Goal: Check status: Check status

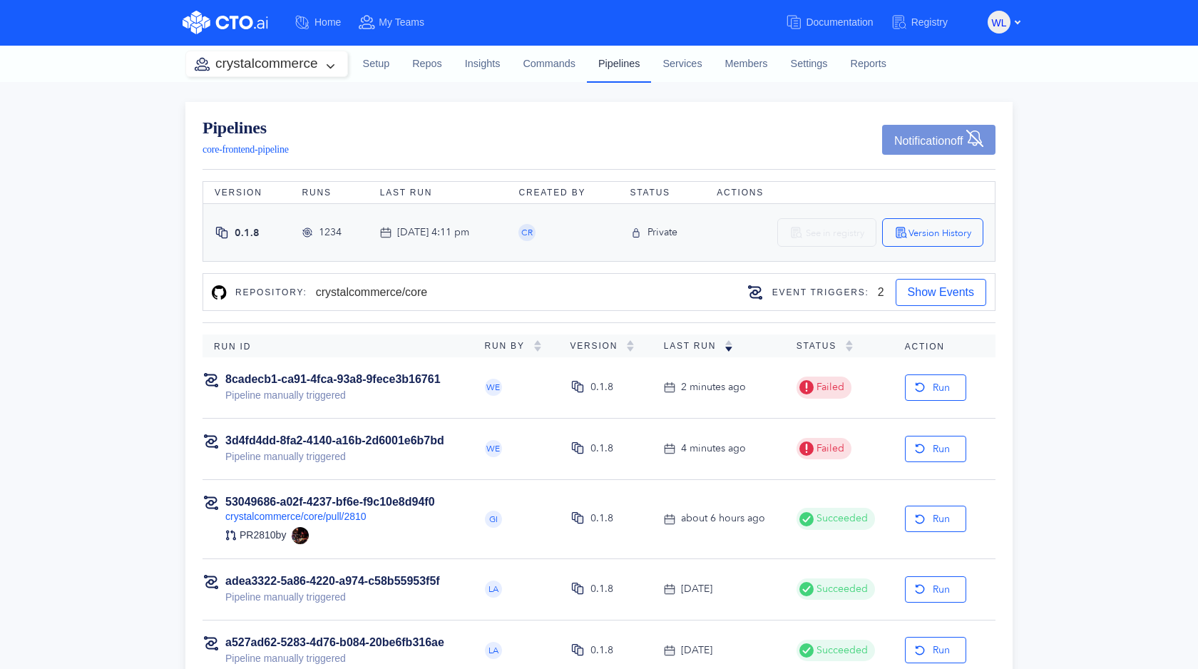
click at [624, 60] on link "Pipelines" at bounding box center [619, 63] width 64 height 37
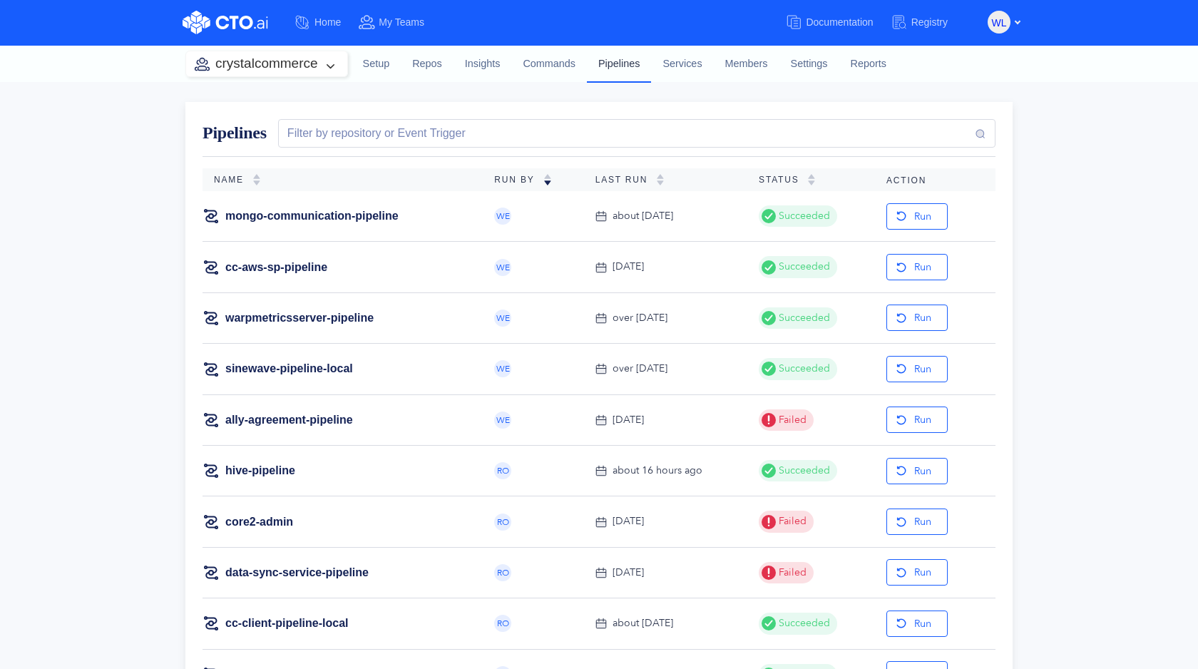
click at [614, 65] on link "Pipelines" at bounding box center [619, 63] width 64 height 37
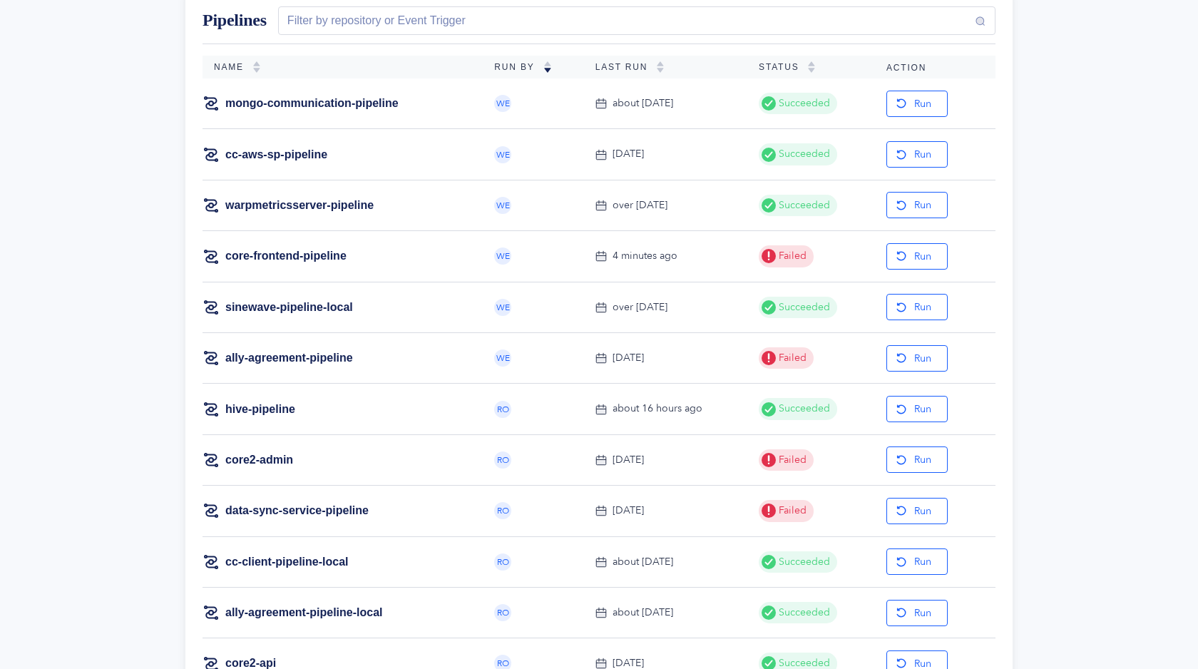
scroll to position [108, 0]
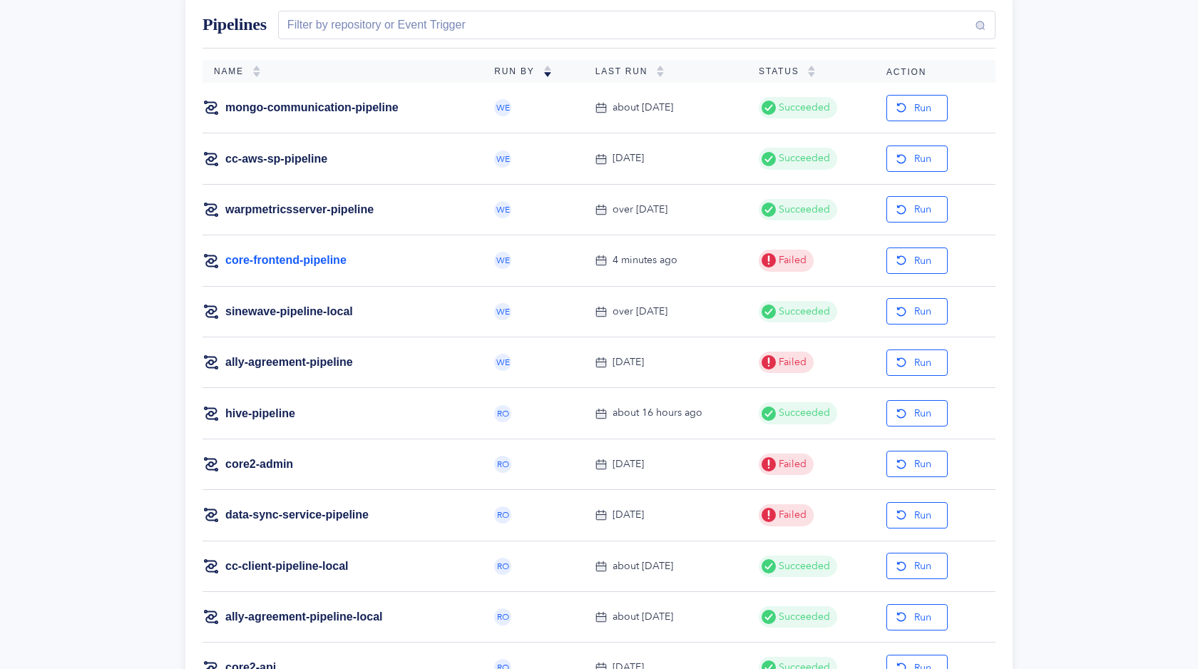
click at [316, 260] on link "core-frontend-pipeline" at bounding box center [285, 260] width 121 height 16
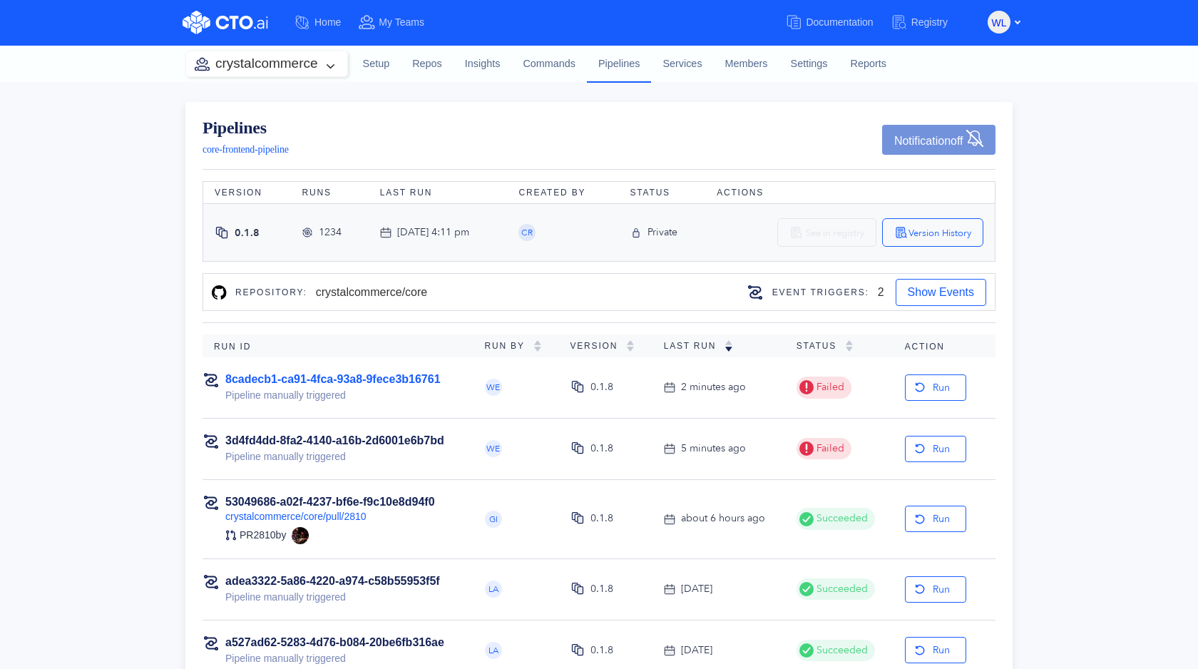
click at [345, 382] on link "8cadecb1-ca91-4fca-93a8-9fece3b16761" at bounding box center [332, 379] width 215 height 12
